Goal: Go to known website: Go to known website

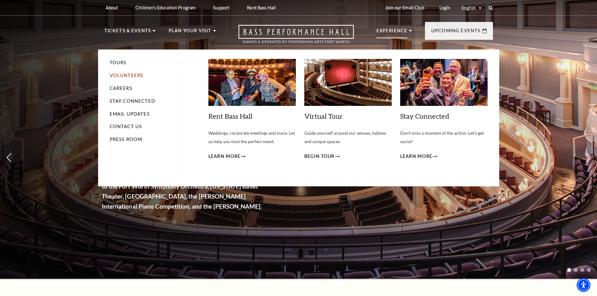
click at [127, 73] on link "Volunteers" at bounding box center [127, 75] width 34 height 5
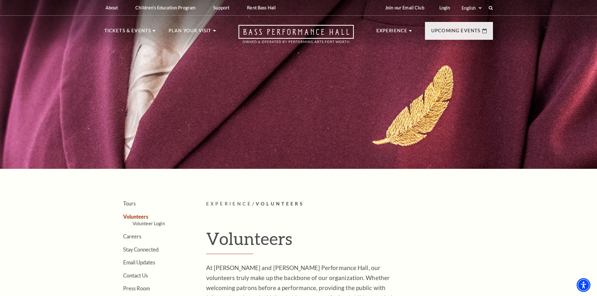
scroll to position [94, 0]
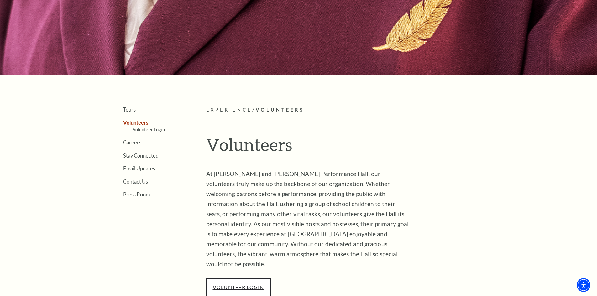
click at [264, 284] on link "VOLUNTEER LOGIN" at bounding box center [238, 287] width 51 height 6
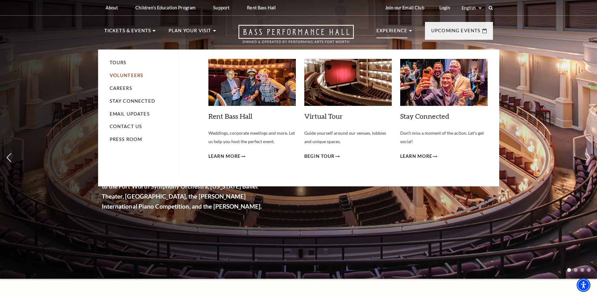
click at [122, 77] on link "Volunteers" at bounding box center [127, 75] width 34 height 5
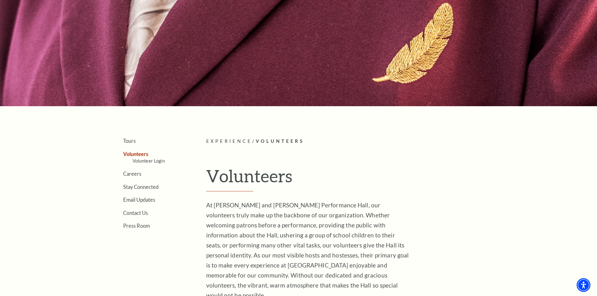
scroll to position [94, 0]
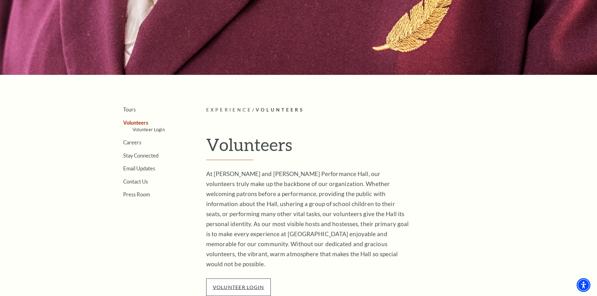
click at [231, 284] on link "VOLUNTEER LOGIN" at bounding box center [238, 287] width 51 height 6
